Goal: Information Seeking & Learning: Learn about a topic

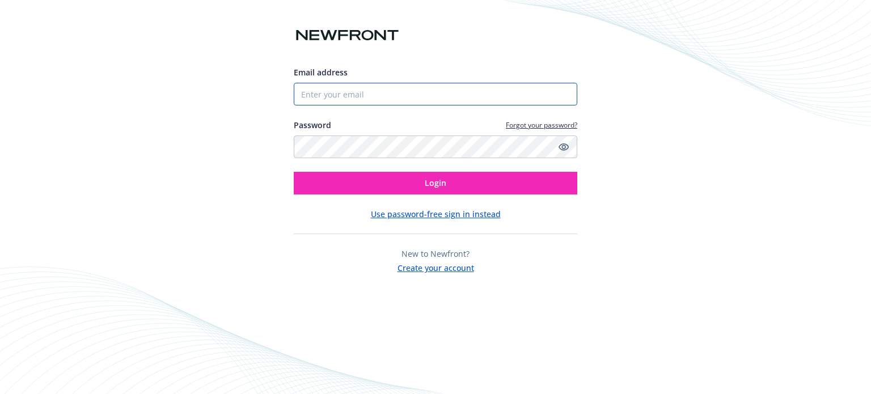
click at [424, 92] on input "Email address" at bounding box center [436, 94] width 284 height 23
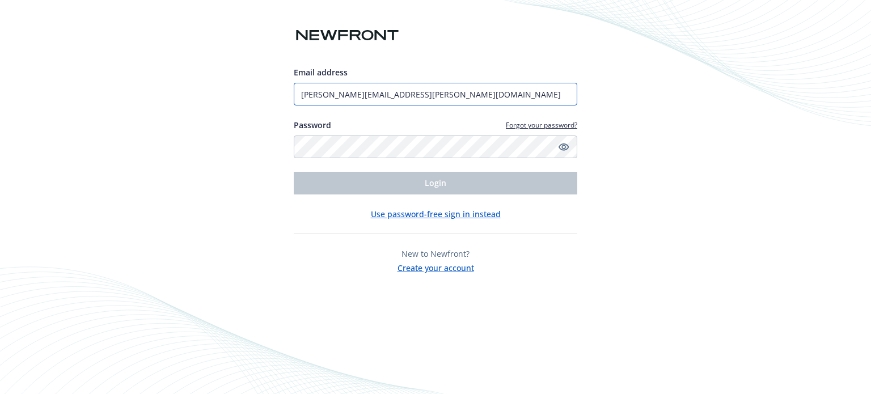
type input "[PERSON_NAME][EMAIL_ADDRESS][PERSON_NAME][DOMAIN_NAME]"
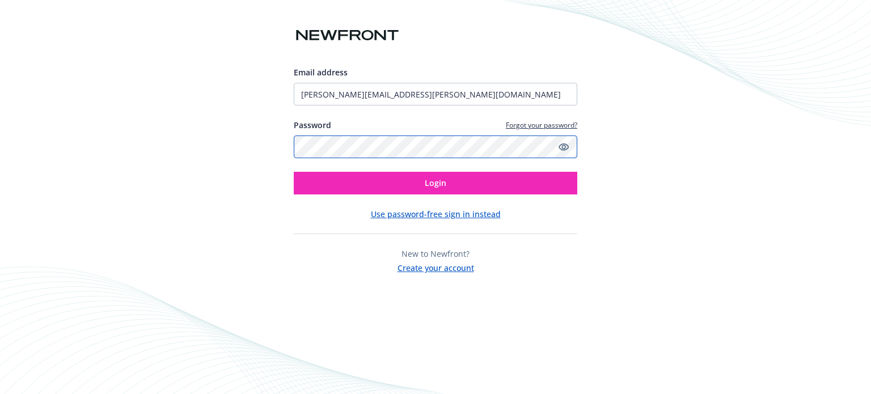
click at [294, 172] on button "Login" at bounding box center [436, 183] width 284 height 23
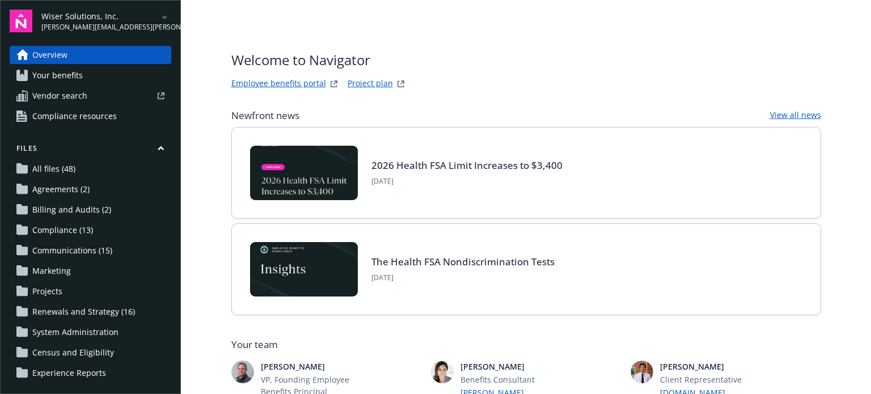
click at [112, 18] on span "Wiser Solutions, Inc." at bounding box center [99, 16] width 116 height 12
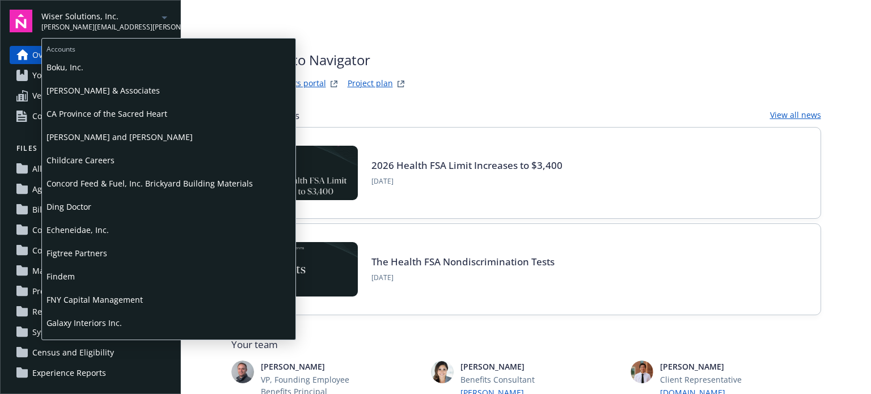
scroll to position [113, 0]
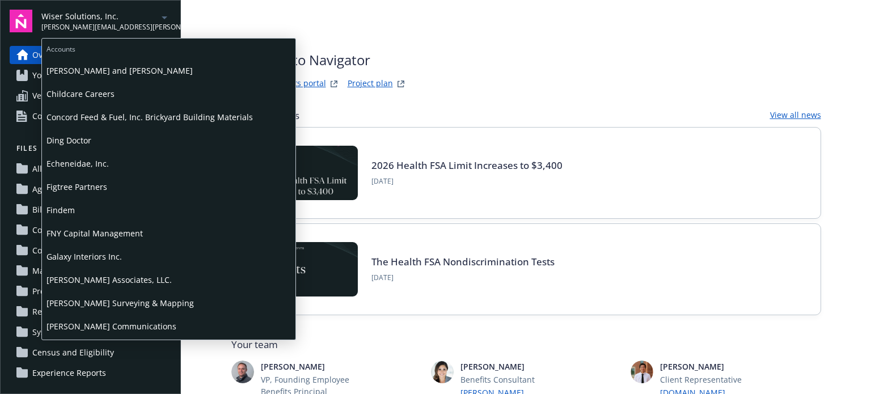
click at [58, 214] on span "Findem" at bounding box center [169, 210] width 244 height 23
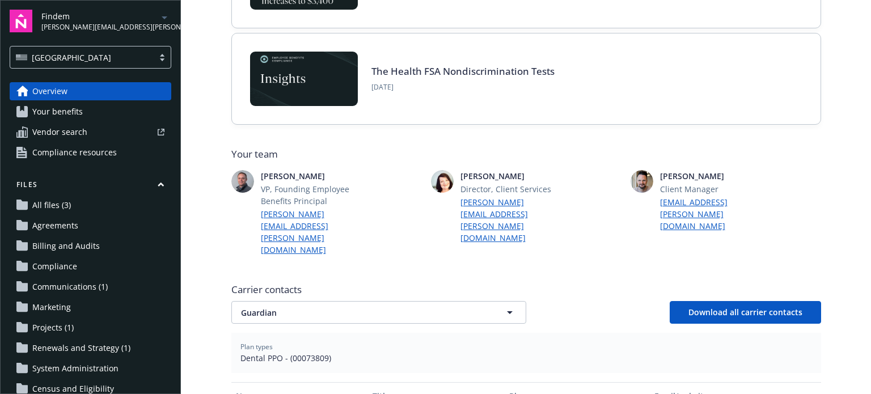
scroll to position [227, 0]
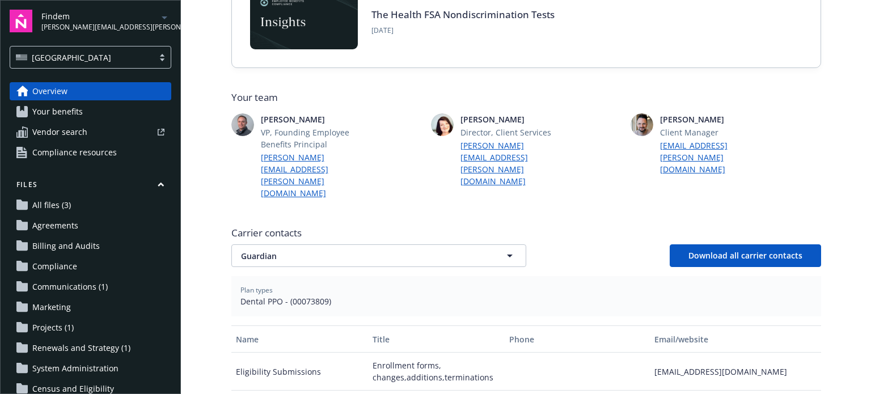
click at [91, 345] on span "Renewals and Strategy (1)" at bounding box center [81, 348] width 98 height 18
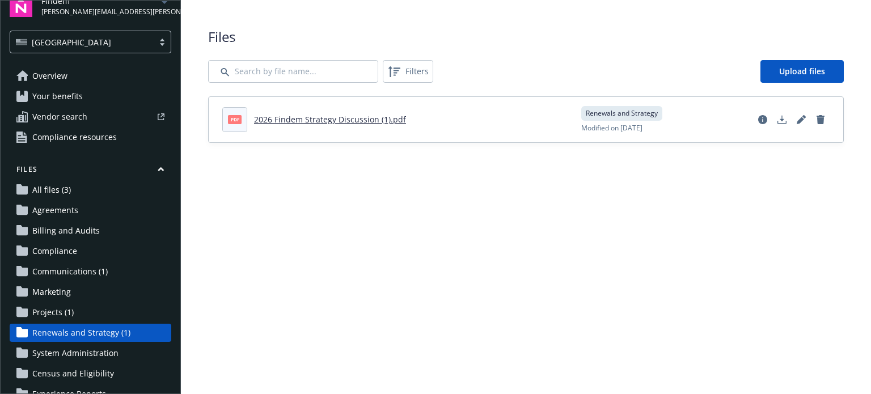
scroll to position [12, 0]
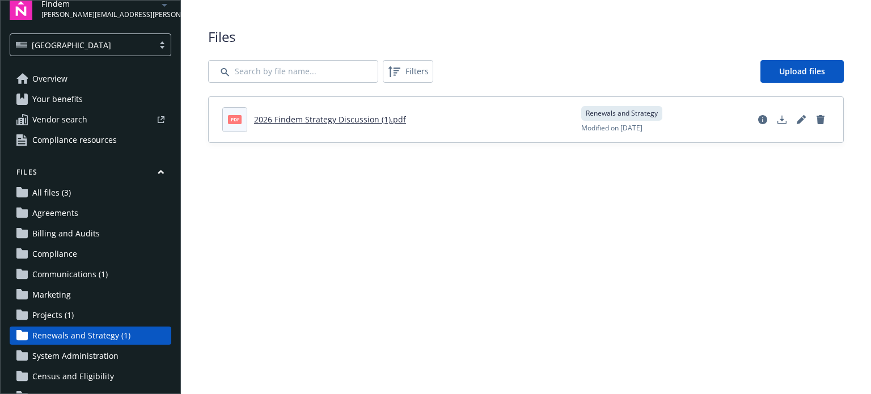
click at [73, 102] on span "Your benefits" at bounding box center [57, 99] width 50 height 18
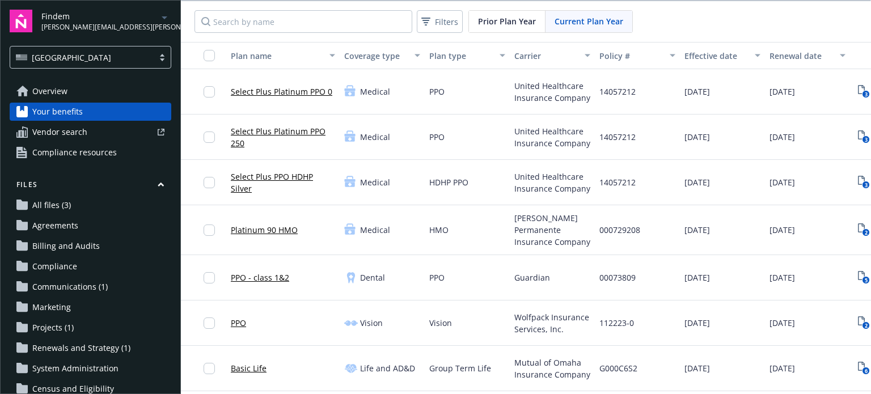
click at [66, 347] on span "Renewals and Strategy (1)" at bounding box center [81, 348] width 98 height 18
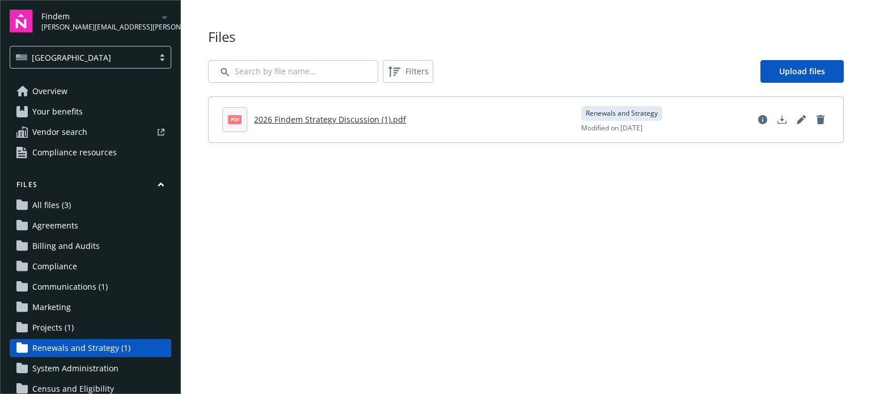
click at [301, 123] on link "2026 Findem Strategy Discussion (1).pdf" at bounding box center [330, 119] width 152 height 11
click at [48, 112] on span "Your benefits" at bounding box center [57, 112] width 50 height 18
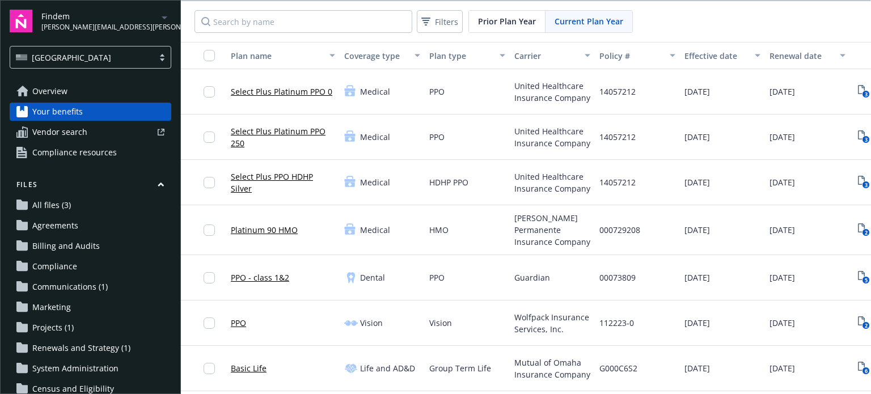
click at [61, 17] on span "Findem" at bounding box center [99, 16] width 116 height 12
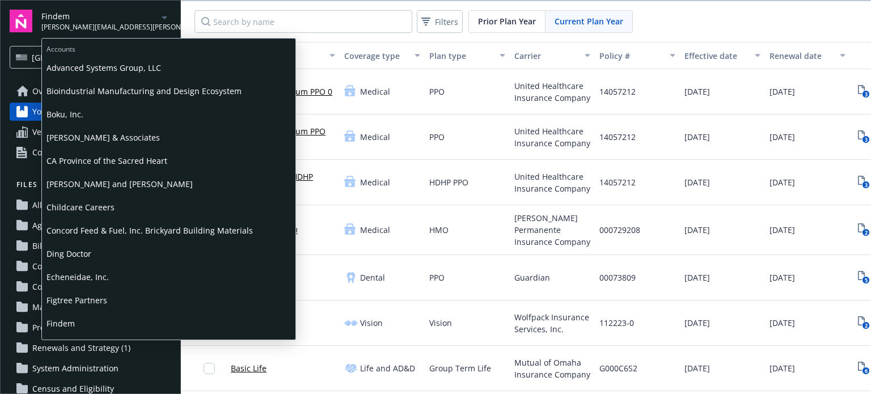
click at [64, 20] on span "Findem" at bounding box center [99, 16] width 116 height 12
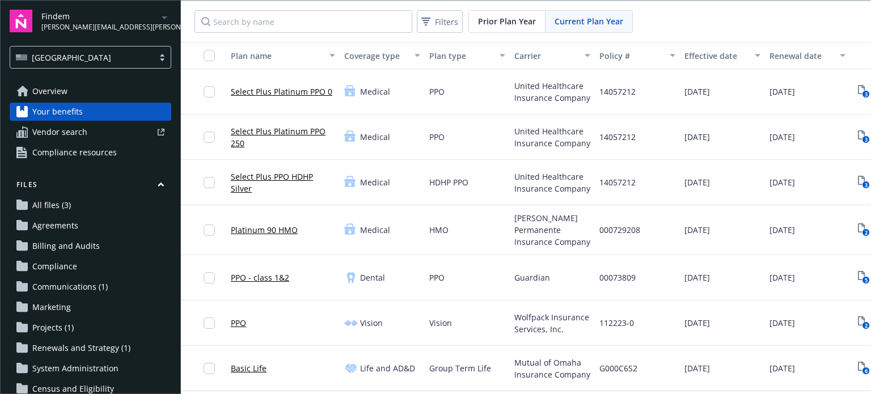
click at [54, 96] on span "Overview" at bounding box center [49, 91] width 35 height 18
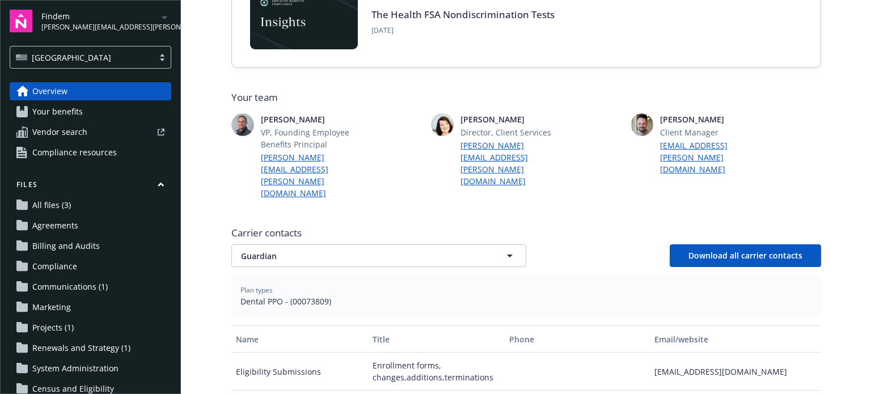
click at [111, 64] on div "USA" at bounding box center [91, 57] width 162 height 23
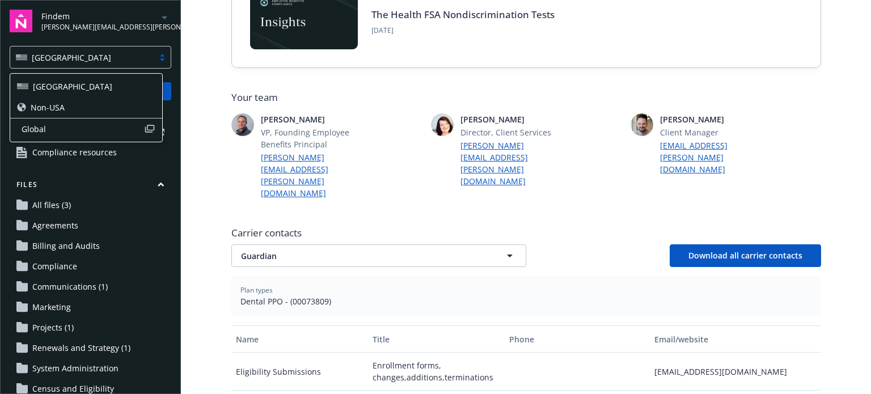
click at [78, 106] on div "Non-USA" at bounding box center [86, 108] width 138 height 12
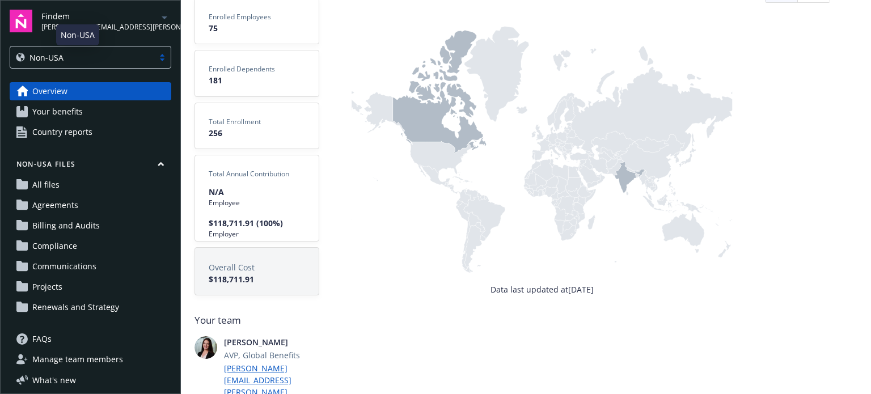
click at [84, 58] on div "Non-USA" at bounding box center [82, 58] width 132 height 12
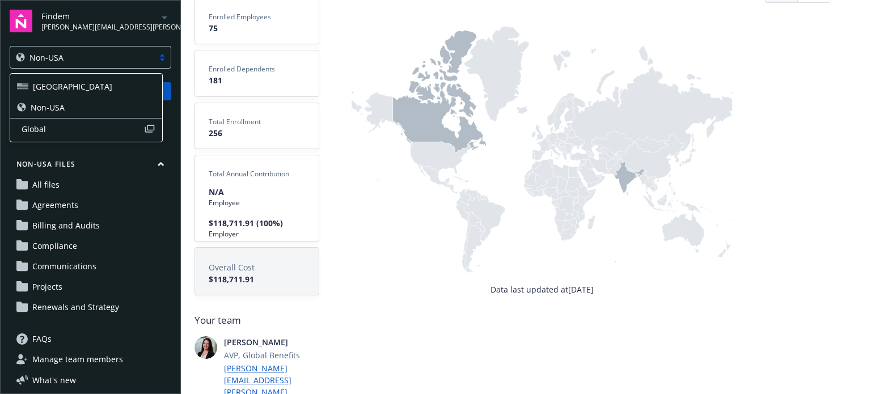
click at [60, 83] on div "USA" at bounding box center [86, 87] width 138 height 12
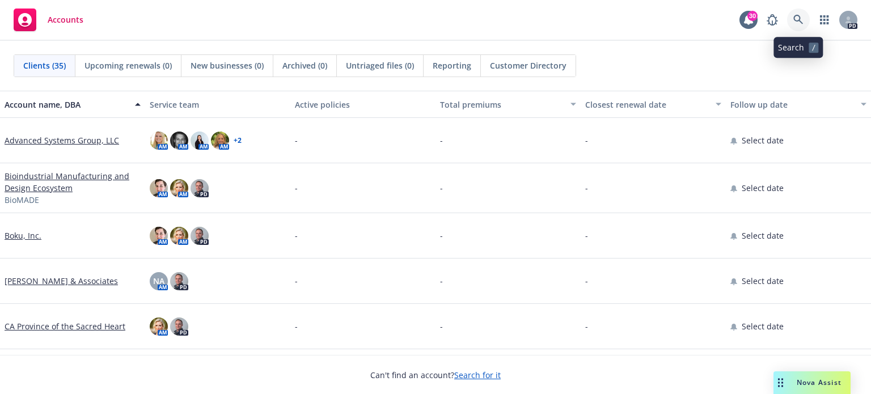
click at [796, 18] on icon at bounding box center [798, 20] width 10 height 10
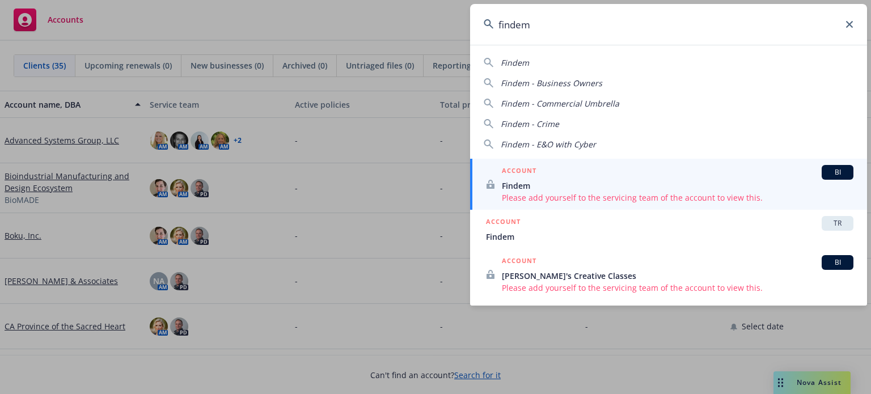
click at [515, 64] on span "Findem" at bounding box center [515, 62] width 28 height 11
type input "Findem"
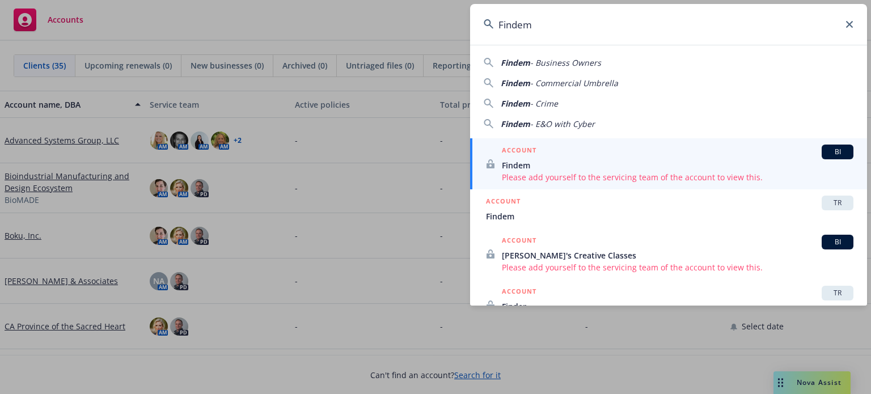
click at [523, 166] on span "Findem" at bounding box center [678, 165] width 352 height 12
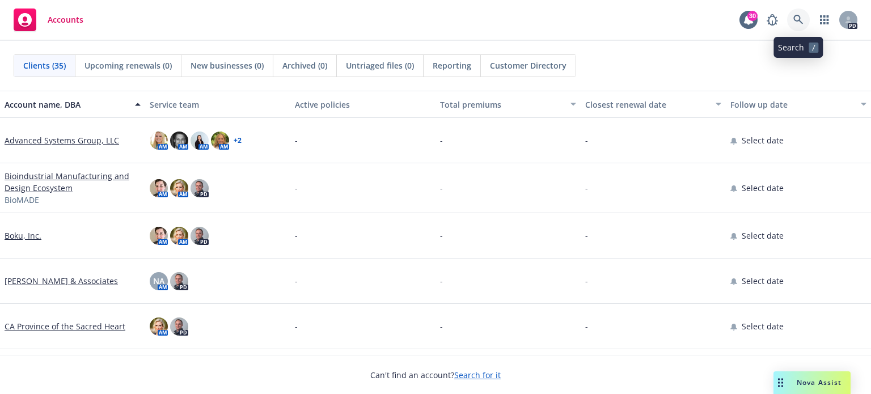
click at [796, 15] on icon at bounding box center [798, 20] width 10 height 10
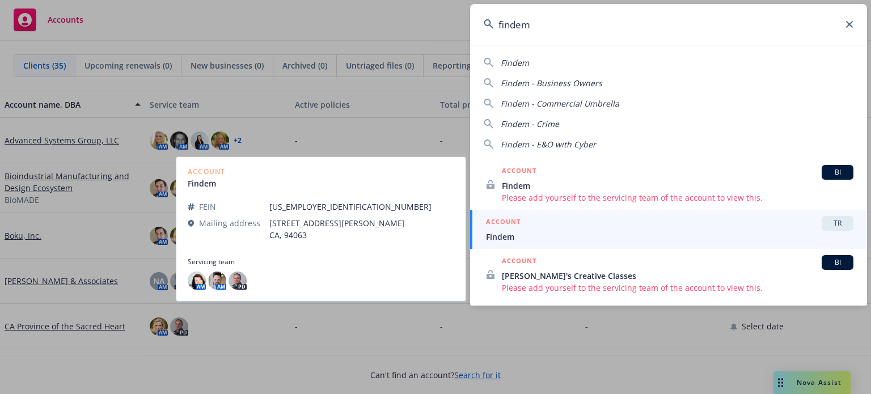
type input "findem"
click at [510, 233] on span "Findem" at bounding box center [670, 237] width 368 height 12
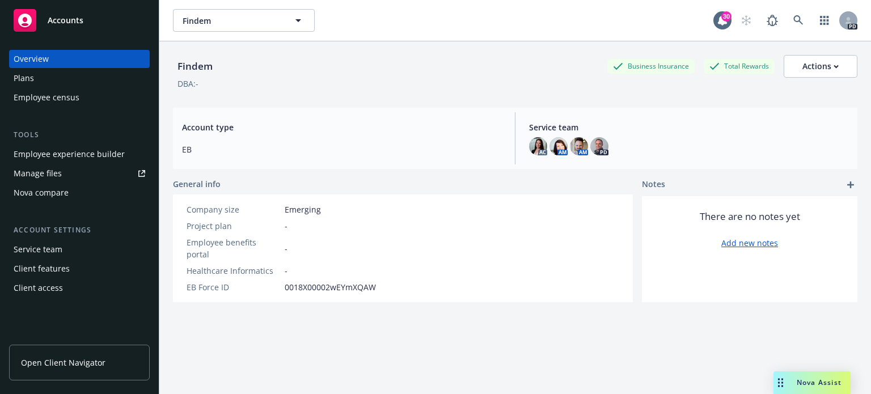
click at [86, 152] on div "Employee experience builder" at bounding box center [69, 154] width 111 height 18
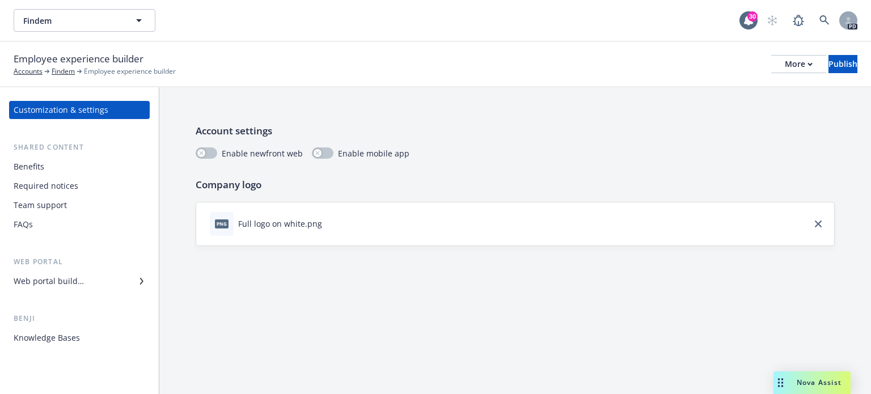
click at [29, 166] on div "Benefits" at bounding box center [29, 167] width 31 height 18
